Goal: Complete application form: Complete application form

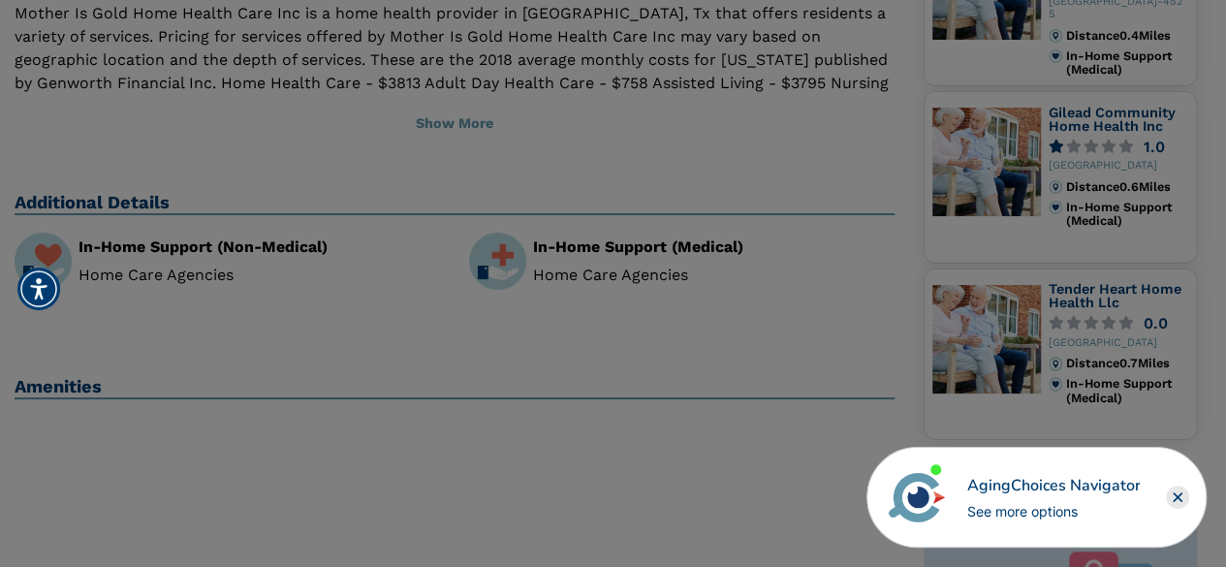
scroll to position [388, 0]
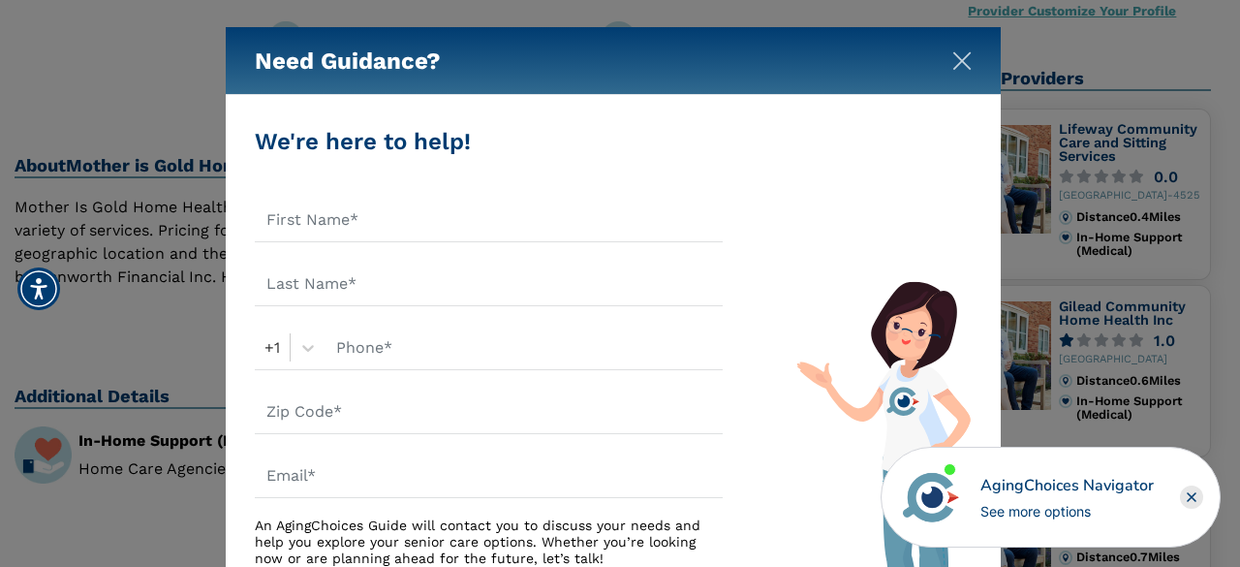
click at [953, 59] on img "Close" at bounding box center [961, 60] width 19 height 19
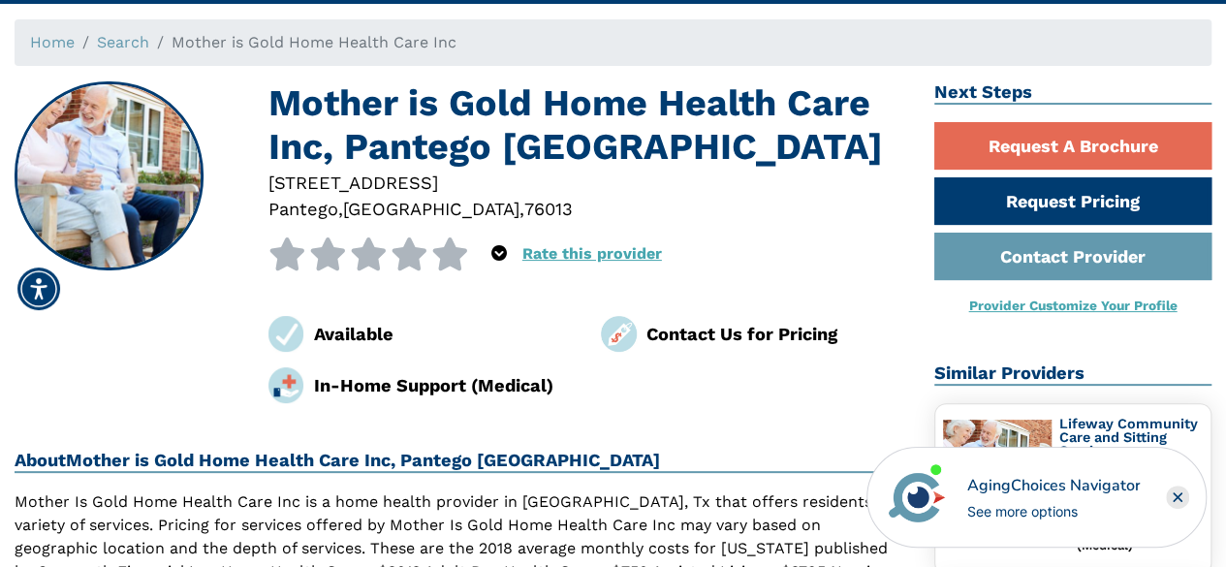
scroll to position [0, 0]
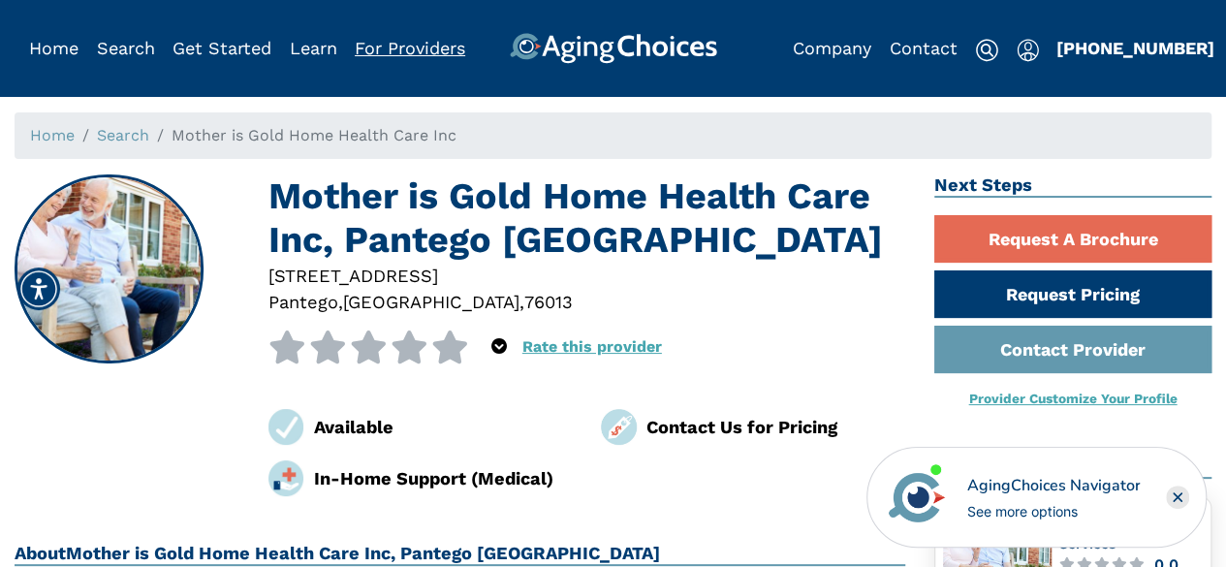
click at [393, 47] on link "For Providers" at bounding box center [410, 48] width 110 height 20
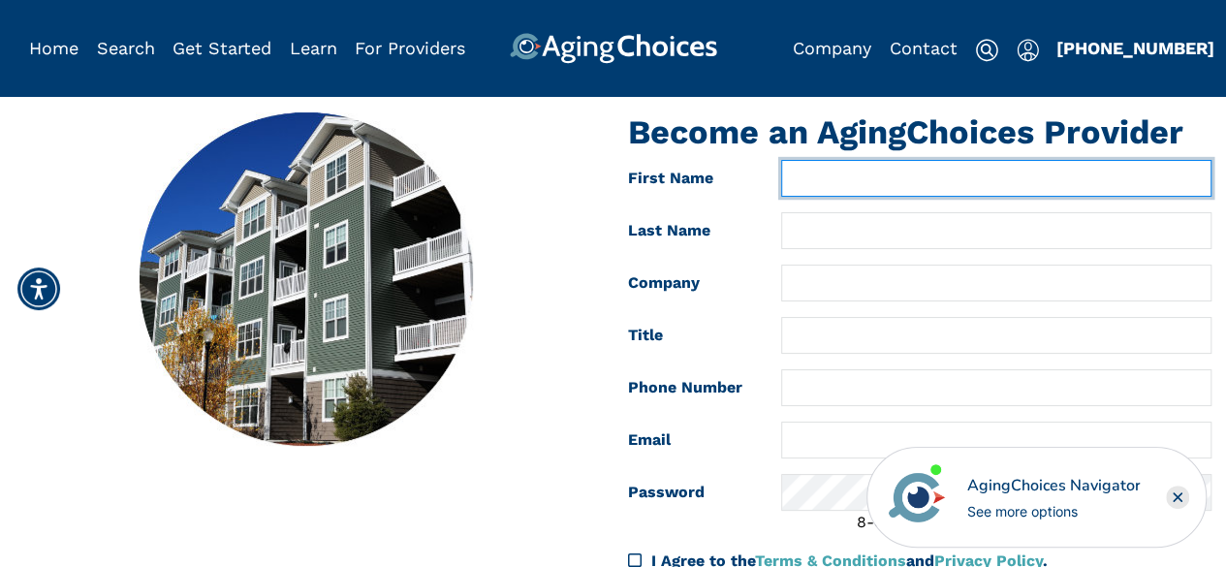
click at [814, 172] on input "text" at bounding box center [996, 178] width 430 height 37
type input "NZEPAH"
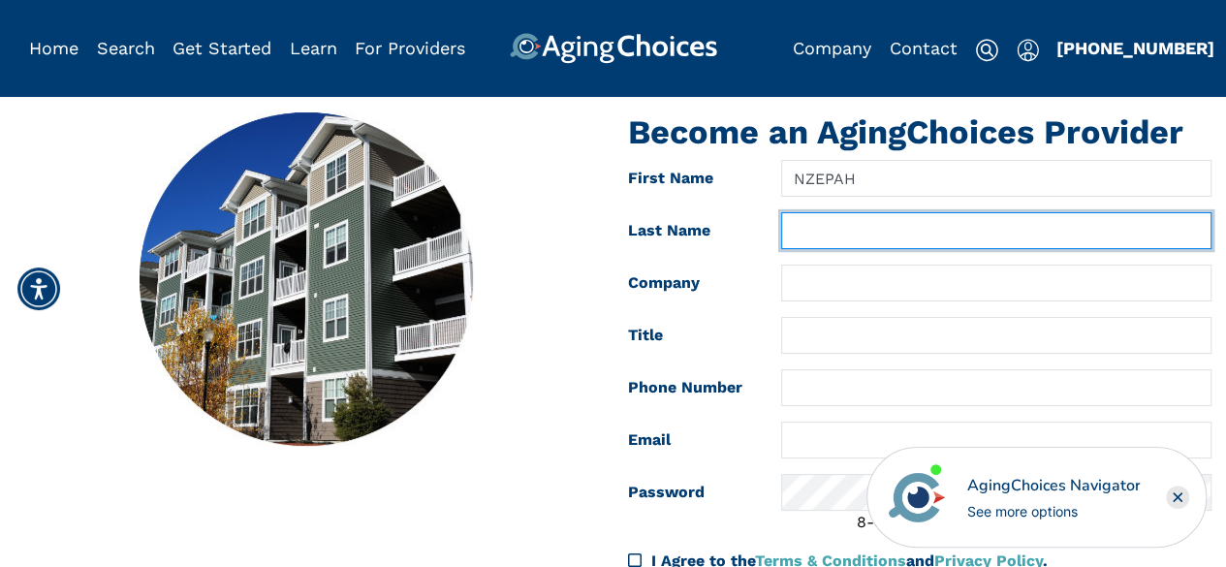
type input "HENDEP"
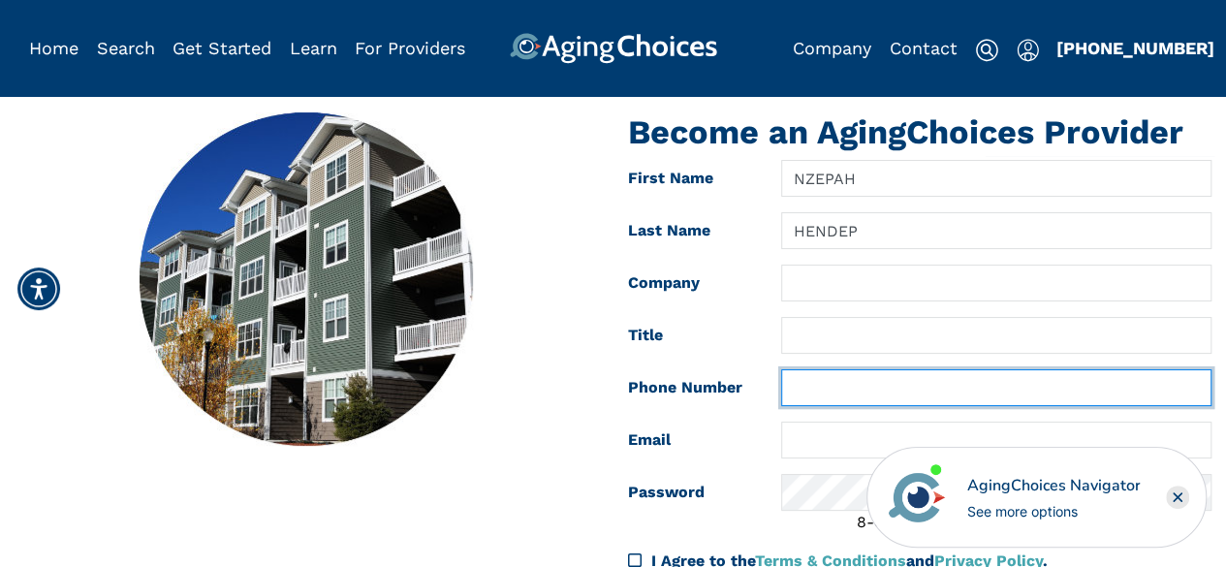
type input "4697193698"
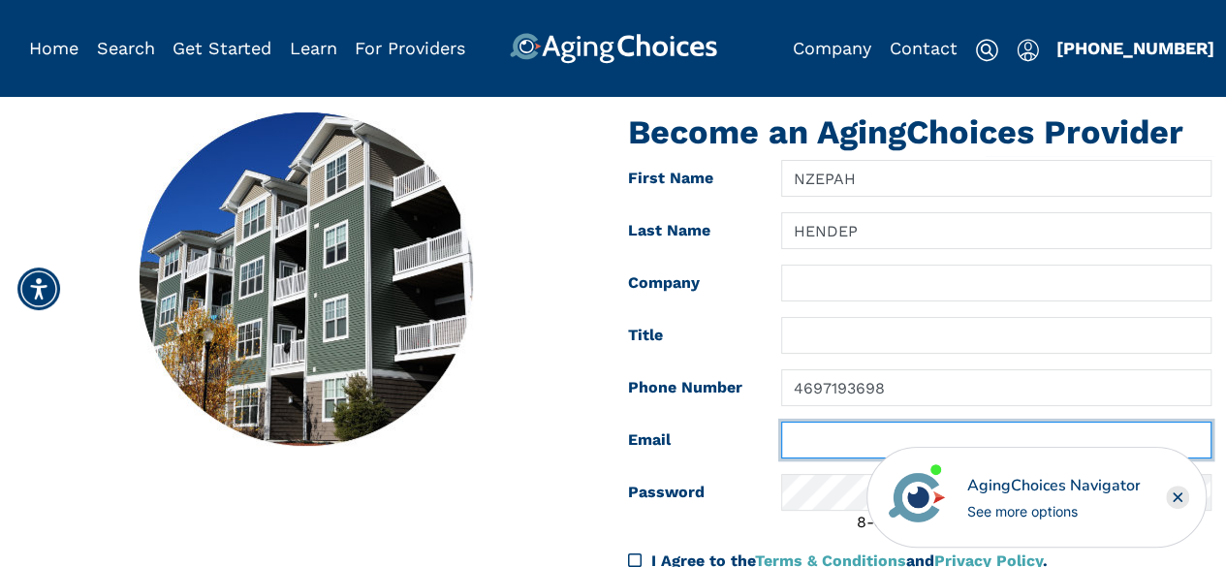
type input "[EMAIL_ADDRESS][DOMAIN_NAME]"
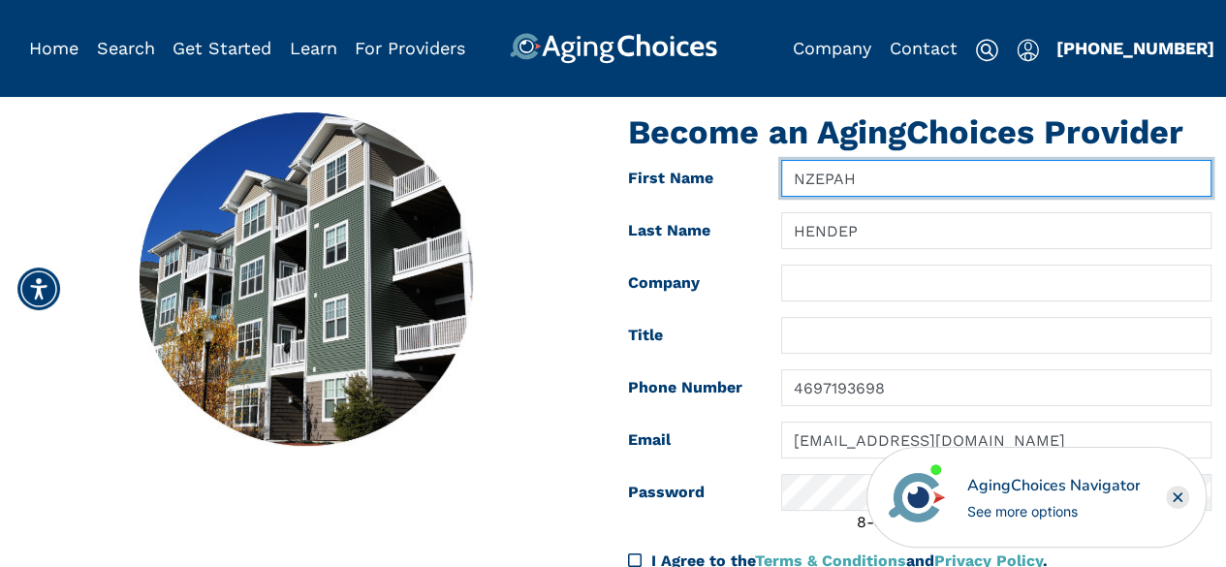
type input "469-719-3698"
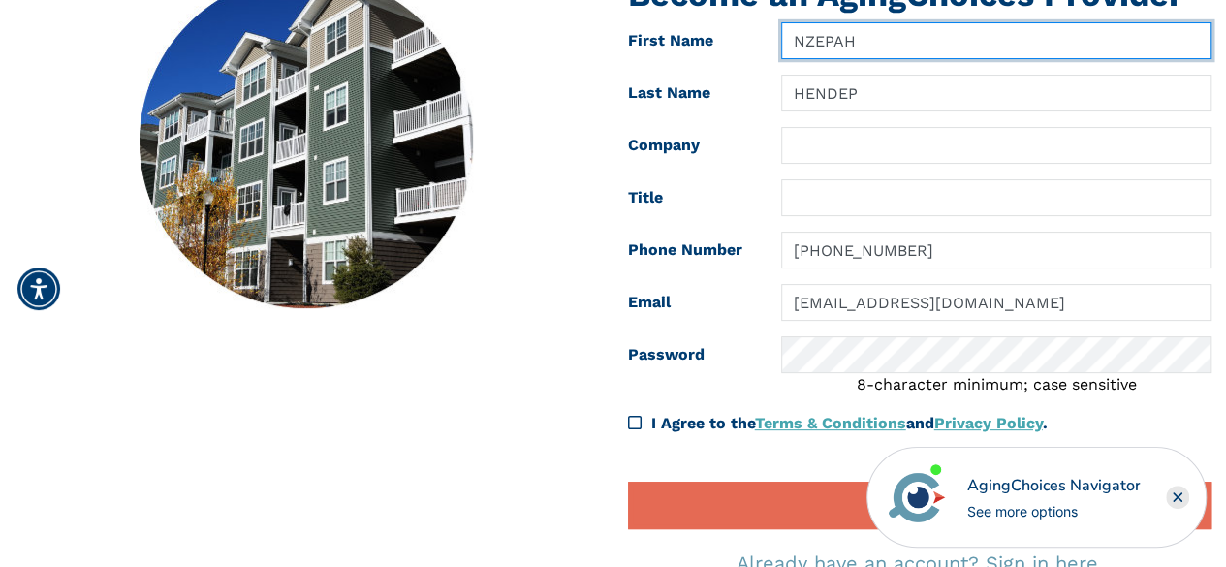
scroll to position [97, 0]
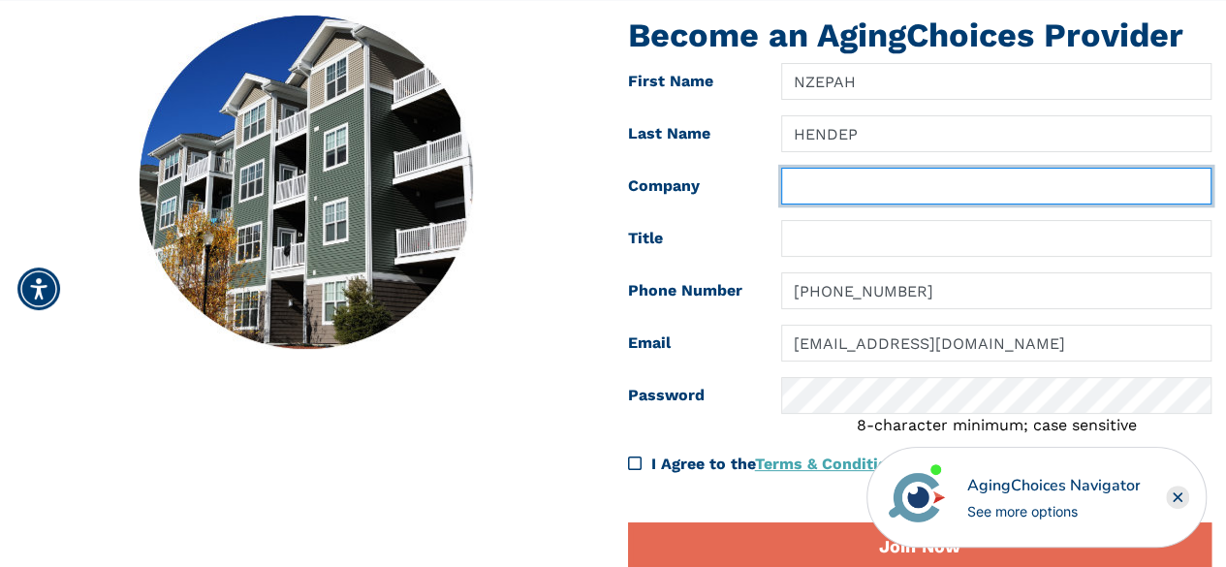
click at [817, 181] on input "text" at bounding box center [996, 186] width 430 height 37
type input "BLESSED HOME HEALTH CARE INC"
type input "469-719-3698"
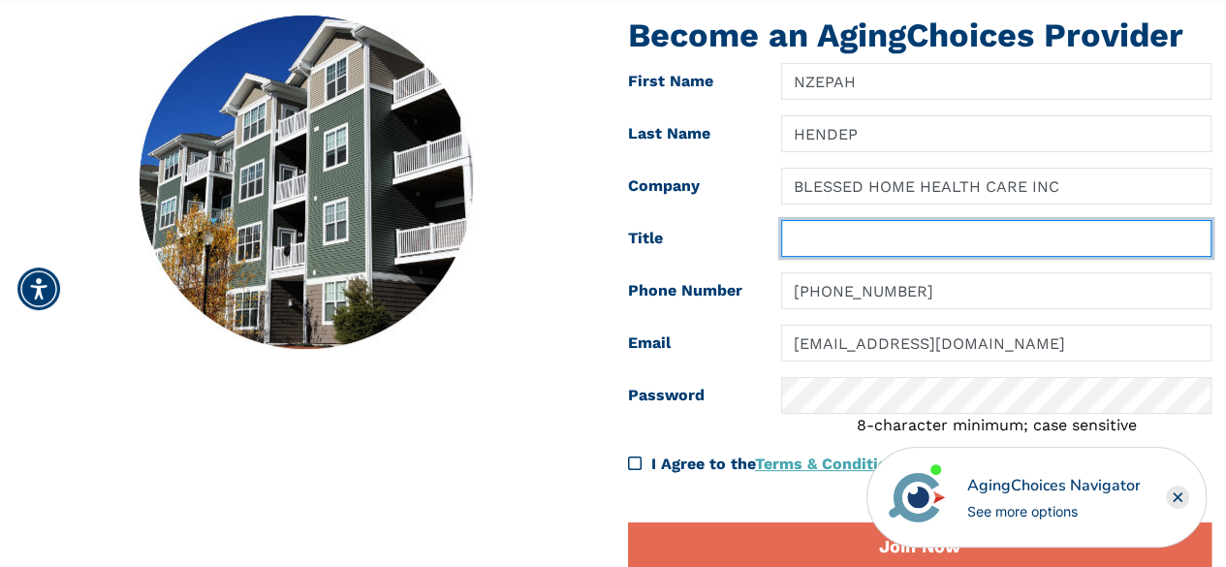
click at [892, 241] on input "text" at bounding box center [996, 238] width 430 height 37
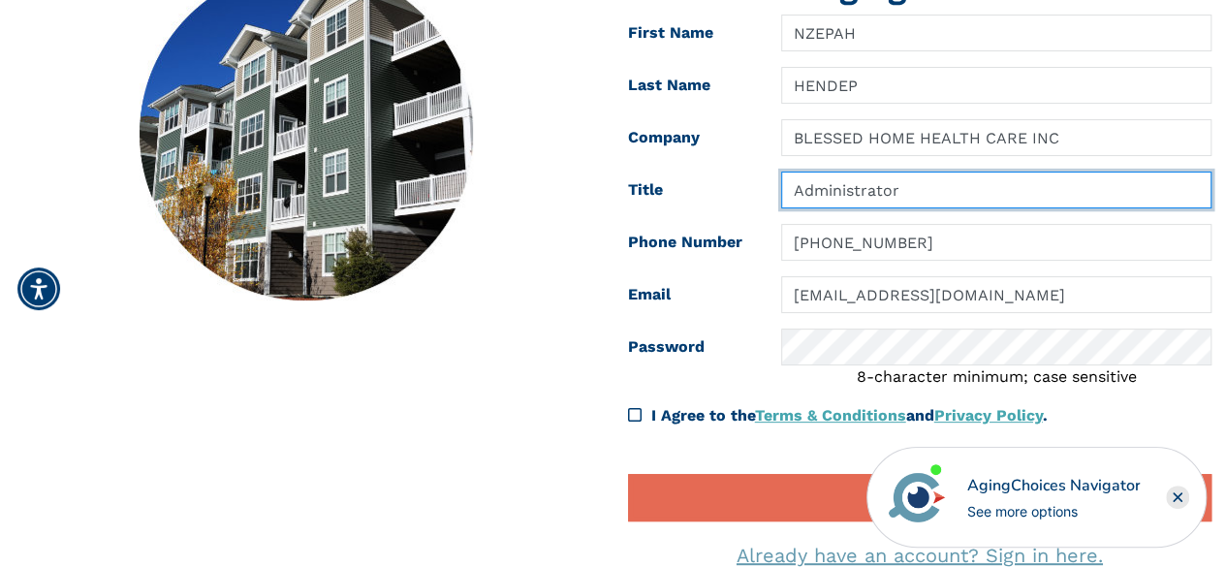
scroll to position [291, 0]
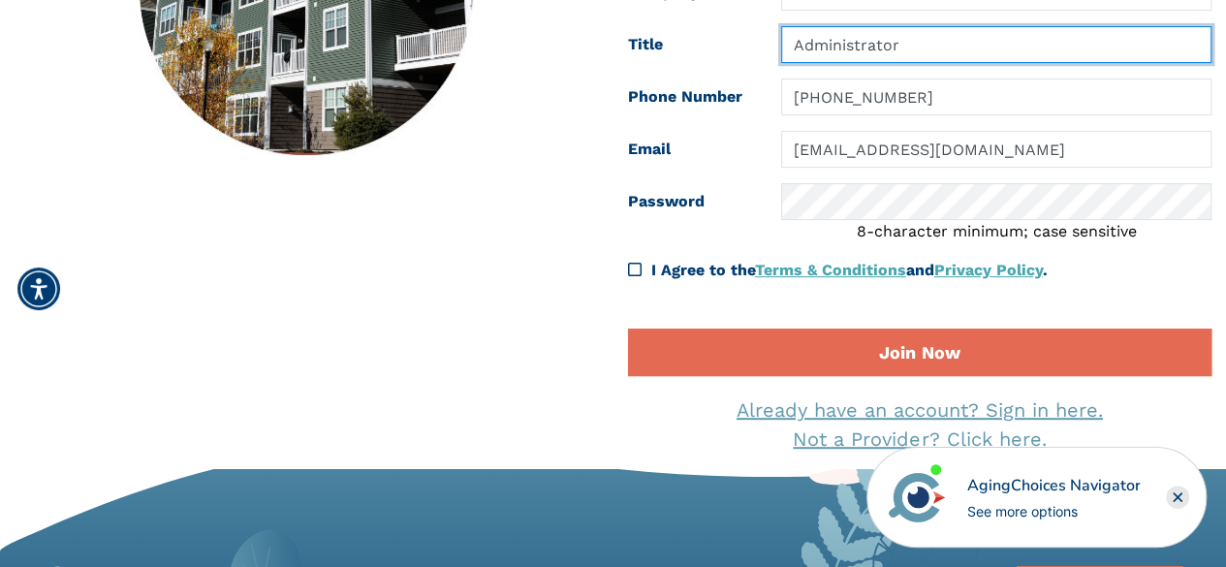
type input "Administrator"
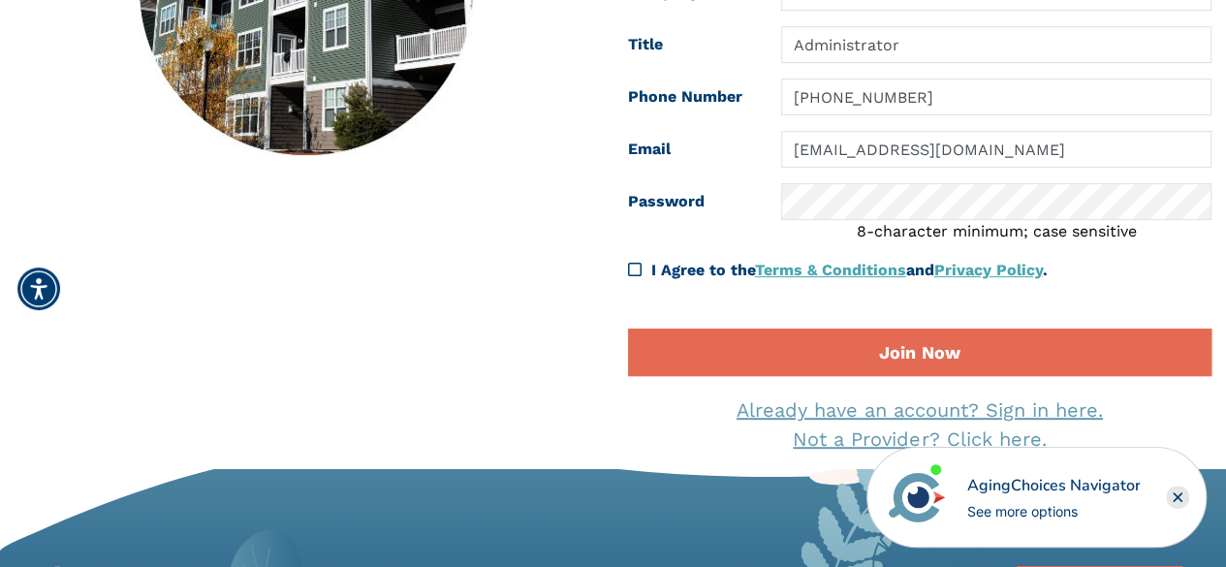
click at [643, 266] on div "I Agree to the Terms & Conditions and Privacy Policy ." at bounding box center [920, 270] width 584 height 23
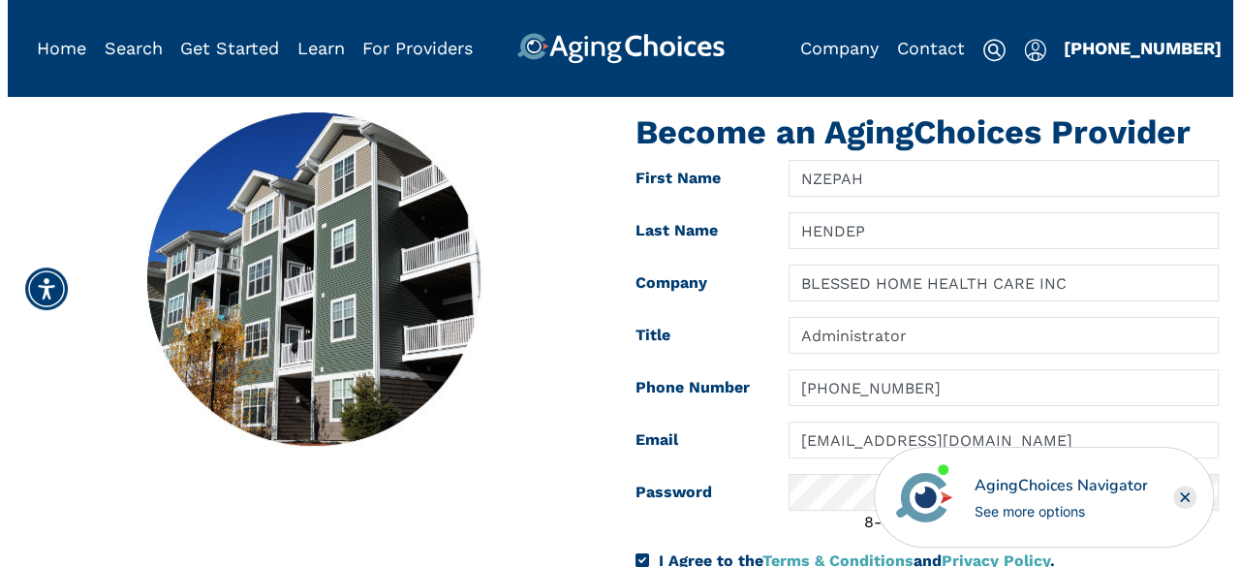
scroll to position [484, 0]
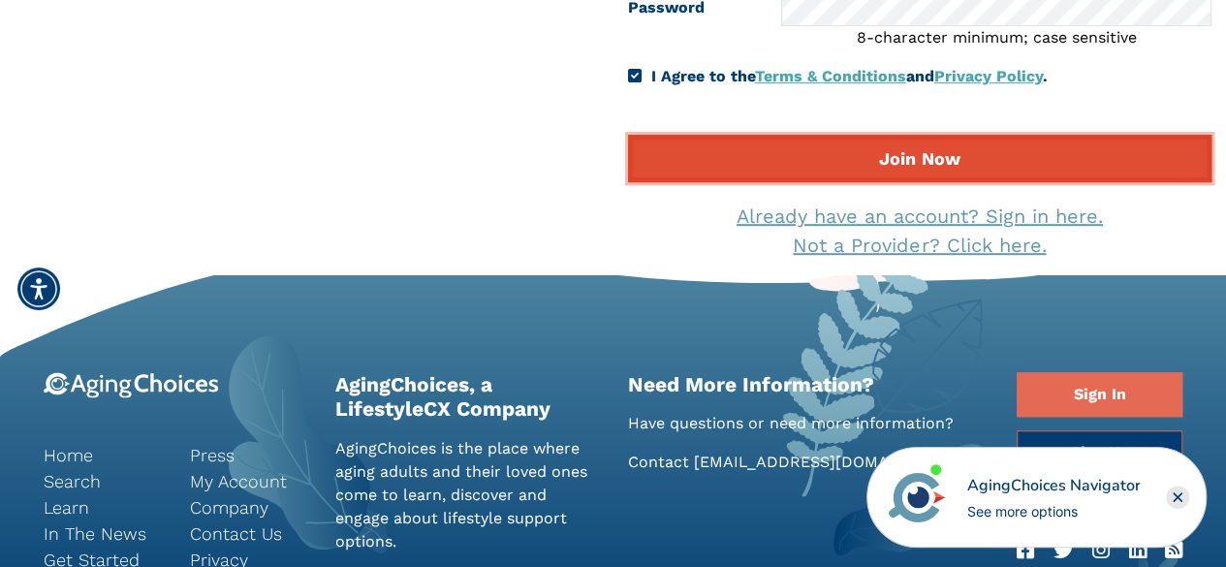
click at [866, 166] on button "Join Now" at bounding box center [920, 158] width 584 height 47
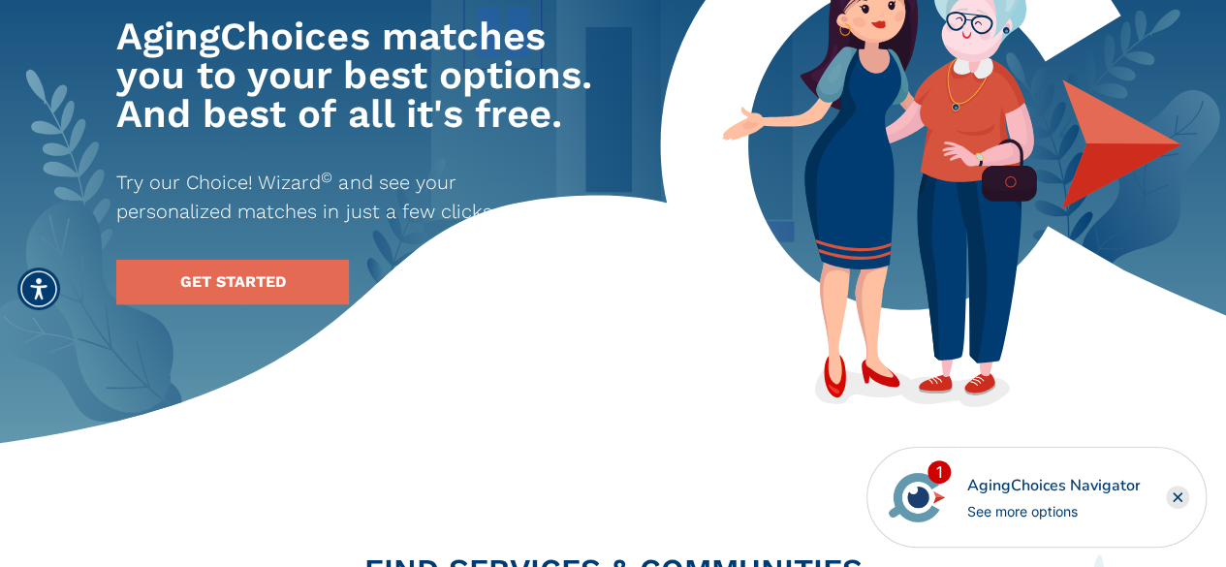
scroll to position [97, 0]
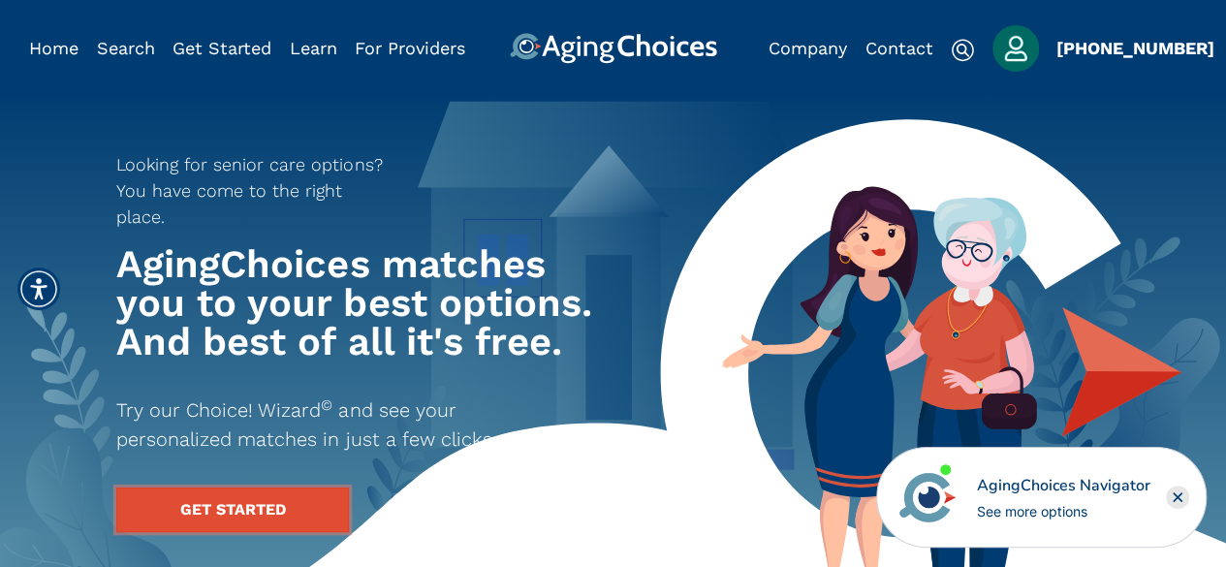
click at [229, 487] on link "GET STARTED" at bounding box center [232, 509] width 233 height 45
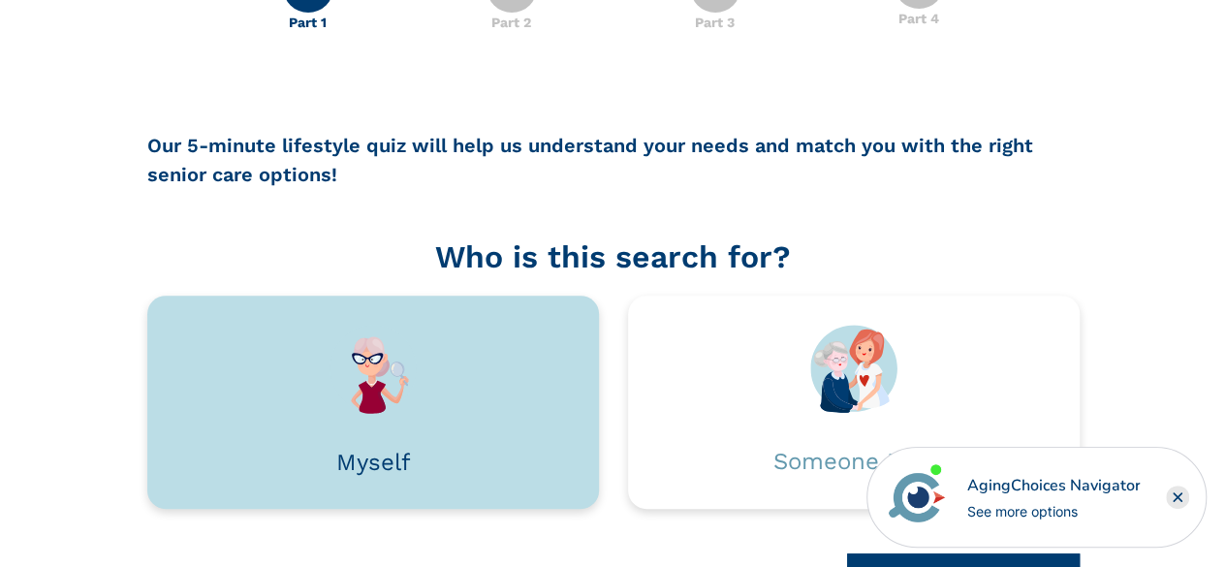
scroll to position [261, 0]
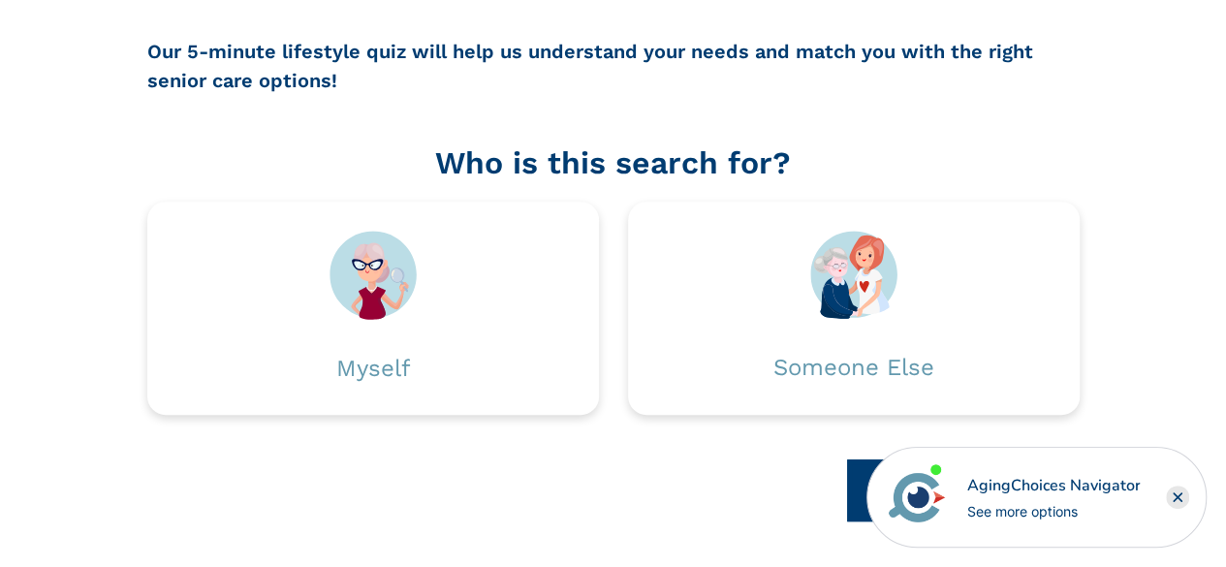
click at [1183, 493] on rect "Close" at bounding box center [1176, 496] width 23 height 23
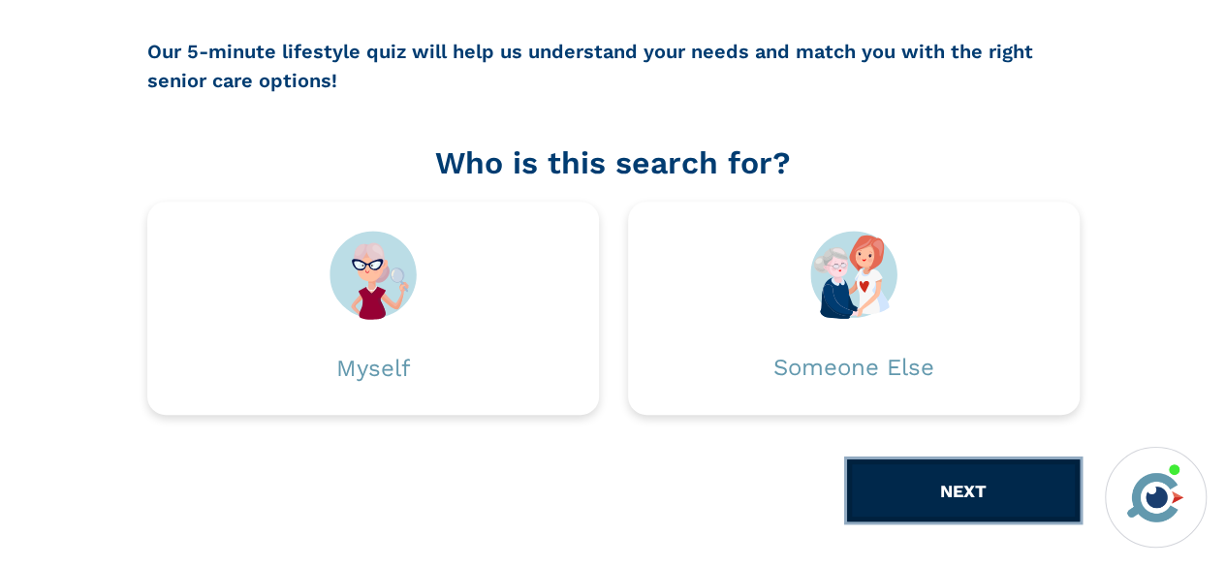
click at [1004, 483] on button "NEXT" at bounding box center [963, 490] width 233 height 62
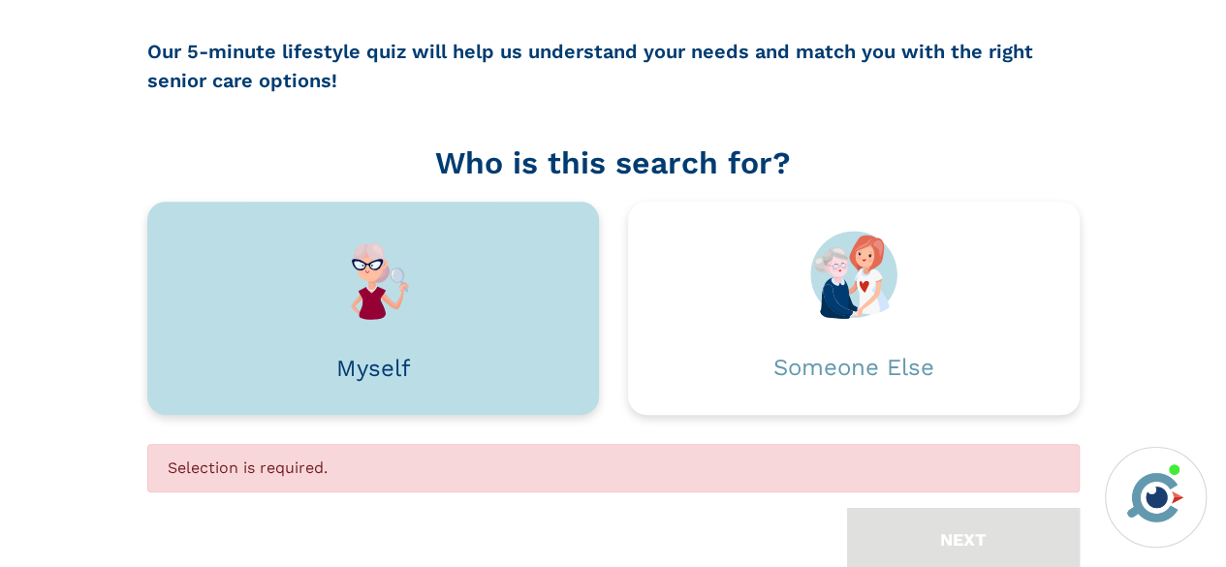
click at [368, 337] on div "Myself" at bounding box center [372, 368] width 393 height 97
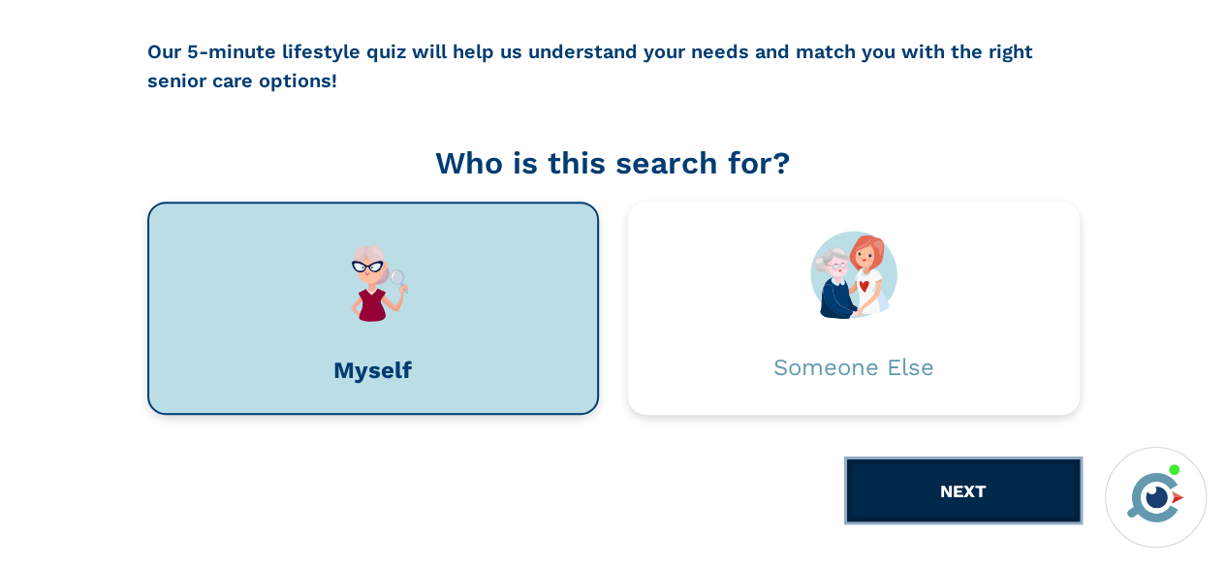
click at [891, 473] on button "NEXT" at bounding box center [963, 490] width 233 height 62
